Goal: Entertainment & Leisure: Consume media (video, audio)

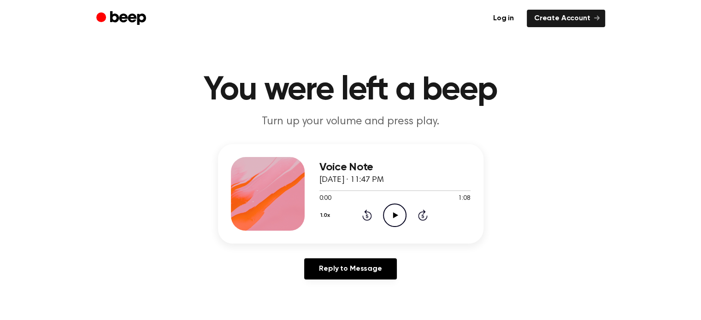
click at [392, 217] on icon "Play Audio" at bounding box center [395, 216] width 24 height 24
click at [364, 190] on div at bounding box center [353, 190] width 68 height 1
click at [399, 217] on icon "Play Audio" at bounding box center [395, 216] width 24 height 24
click at [399, 217] on icon "Pause Audio" at bounding box center [395, 216] width 24 height 24
click at [396, 218] on icon "Play Audio" at bounding box center [395, 216] width 24 height 24
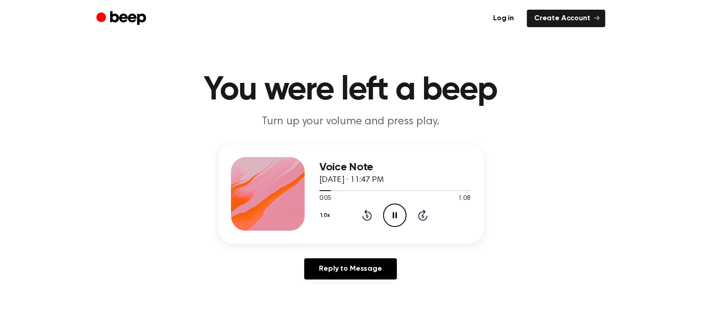
click at [396, 218] on icon "Pause Audio" at bounding box center [395, 216] width 24 height 24
click at [404, 221] on circle at bounding box center [394, 215] width 23 height 23
click at [393, 217] on icon at bounding box center [395, 215] width 5 height 6
